Goal: Check status

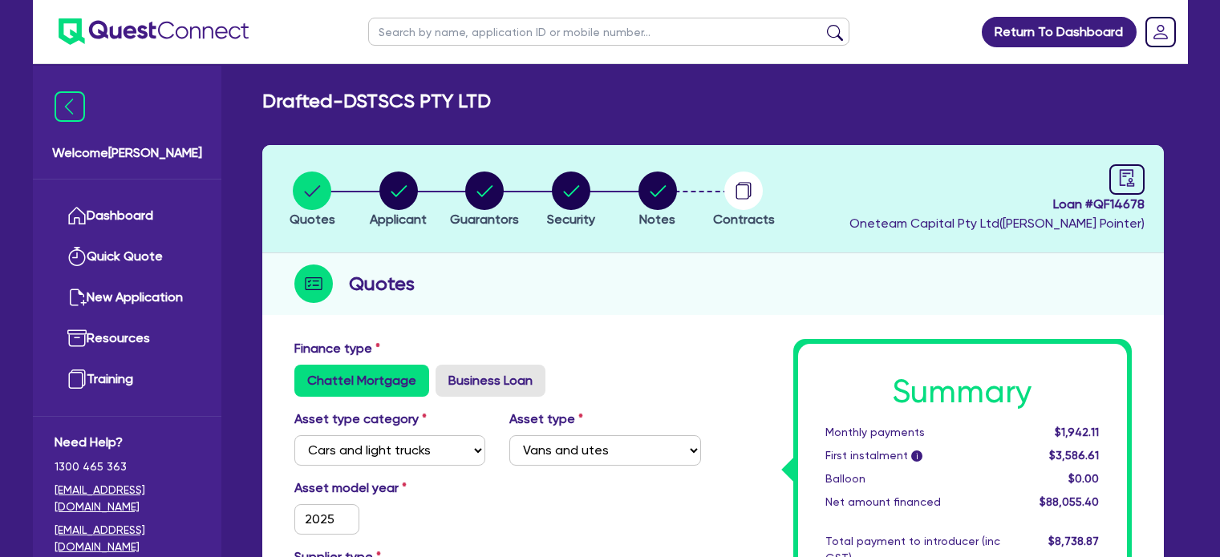
select select "CARS_AND_LIGHT_TRUCKS"
select select "VANS_AND_UTES"
click at [107, 232] on link "Dashboard" at bounding box center [127, 216] width 145 height 41
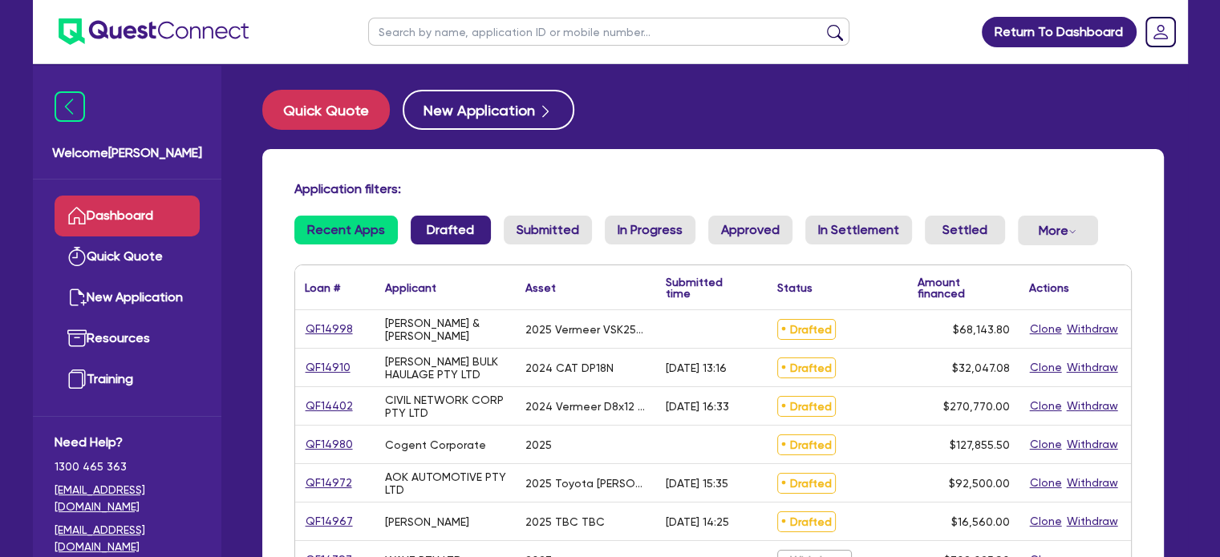
click at [442, 240] on link "Drafted" at bounding box center [451, 230] width 80 height 29
